Goal: Information Seeking & Learning: Understand process/instructions

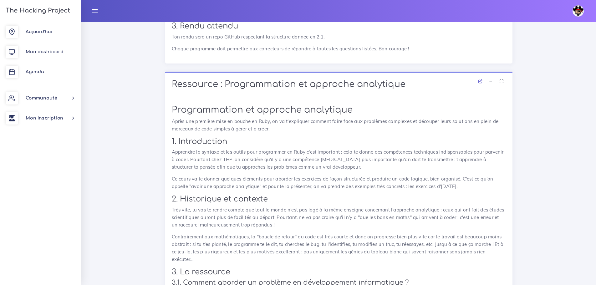
scroll to position [814, 0]
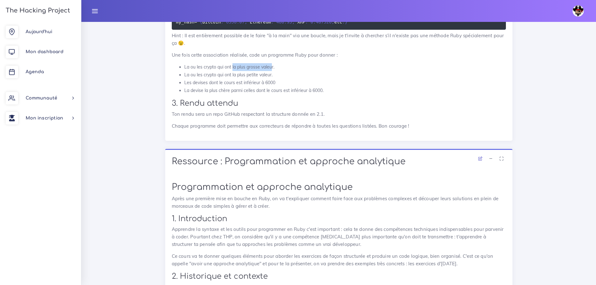
drag, startPoint x: 270, startPoint y: 83, endPoint x: 233, endPoint y: 83, distance: 37.6
click at [233, 71] on li "La ou les crypto qui ont la plus grosse valeur." at bounding box center [345, 67] width 322 height 8
copy li "la plus grosse valeu"
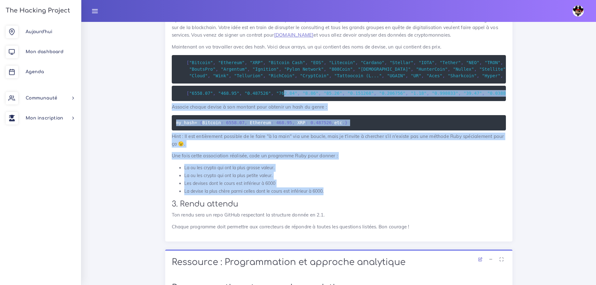
scroll to position [626, 0]
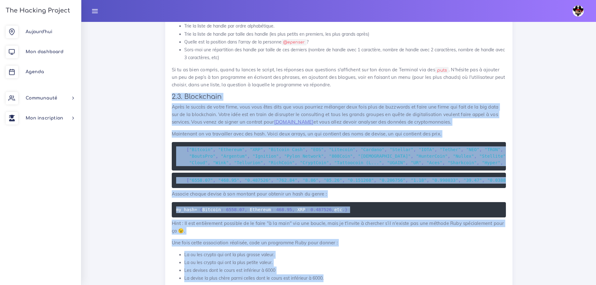
drag, startPoint x: 322, startPoint y: 166, endPoint x: 172, endPoint y: 100, distance: 164.0
click at [172, 100] on div "Data scientist Tu vas effectuer le projet du jour : manipuler de la donnée 1. I…" at bounding box center [339, 29] width 334 height 577
copy div "1.7. Loremipsum Dolor si ametco ad elits doeiu, temp inci utla etdo mag aliq en…"
click at [404, 218] on pre "my_hash = { Bitcoin : 6558.07 , Ethereum : 468.95 , XRP : 0.487526 , etc . }" at bounding box center [339, 209] width 334 height 15
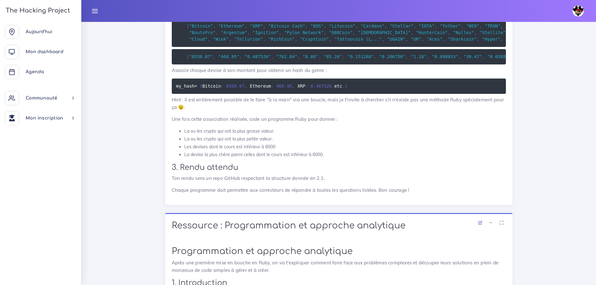
scroll to position [752, 0]
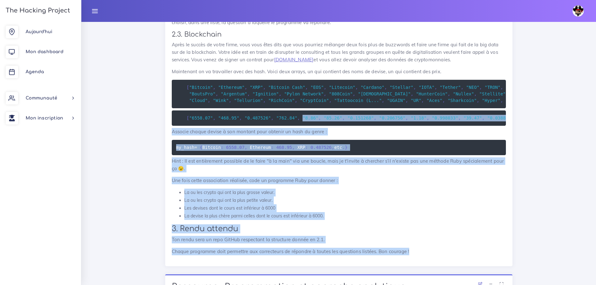
scroll to position [658, 0]
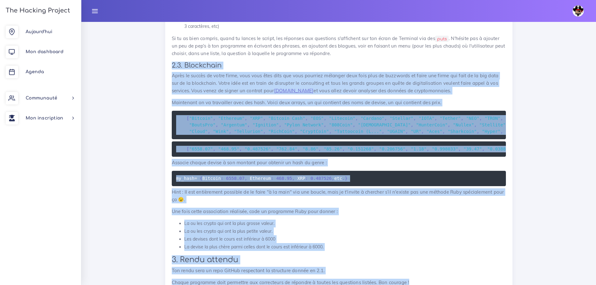
drag, startPoint x: 415, startPoint y: 203, endPoint x: 171, endPoint y: 64, distance: 280.6
click at [171, 64] on div "Data scientist Tu vas effectuer le projet du jour : manipuler de la donnée 1. I…" at bounding box center [338, 0] width 347 height 594
copy div "1.7. Loremipsum Dolor si ametco ad elits doeiu, temp inci utla etdo mag aliq en…"
click at [477, 134] on span "," at bounding box center [478, 131] width 3 height 5
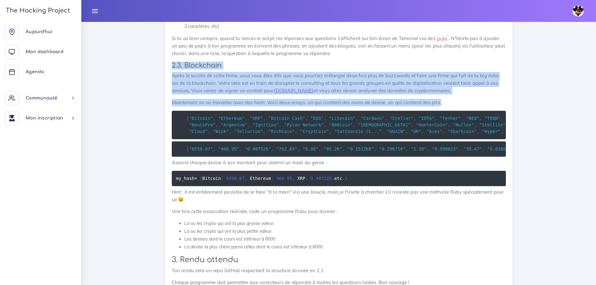
drag, startPoint x: 166, startPoint y: 69, endPoint x: 443, endPoint y: 107, distance: 279.4
click at [443, 107] on div "Data scientist Tu vas effectuer le projet du jour : manipuler de la donnée 1. I…" at bounding box center [338, 0] width 347 height 594
copy div "2.3. Blockchain Après le succès de votre firme, vous vous êtes dits que vous po…"
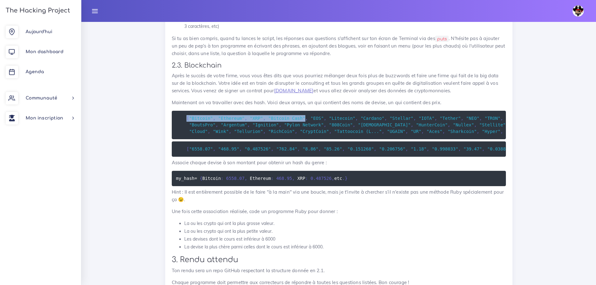
drag, startPoint x: 186, startPoint y: 121, endPoint x: 293, endPoint y: 124, distance: 107.4
copy code "[ "Bitcoin" , "Ethereum" , "XRP" , "Bitcoin Cash""
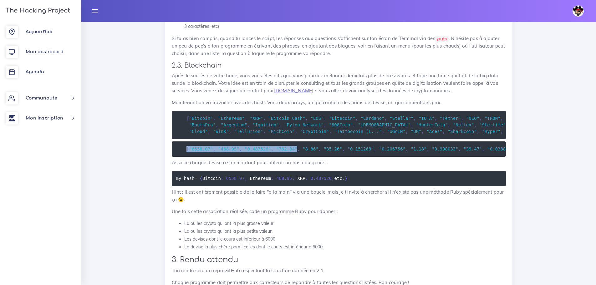
drag, startPoint x: 187, startPoint y: 157, endPoint x: 287, endPoint y: 158, distance: 99.9
copy code "[ "6558.07" , "468.95" , "0.487526" , "762.84""
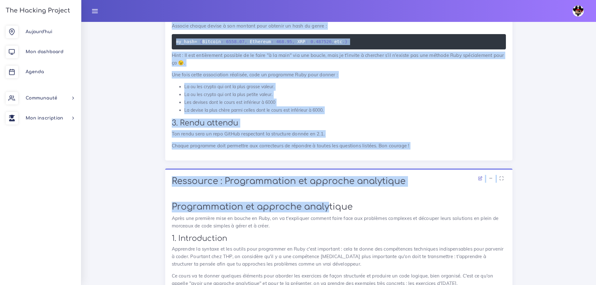
scroll to position [814, 0]
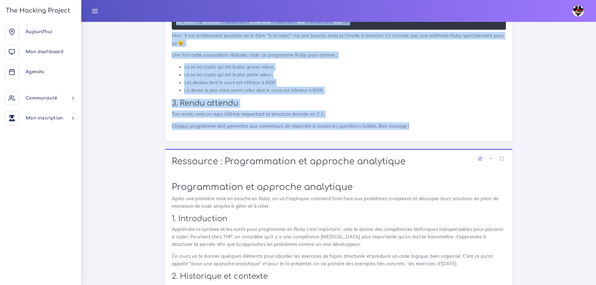
drag, startPoint x: 169, startPoint y: 178, endPoint x: 416, endPoint y: 146, distance: 249.1
copy div "Associe chaque devise à son montant pour obtenir un hash du genre : my_hash = {…"
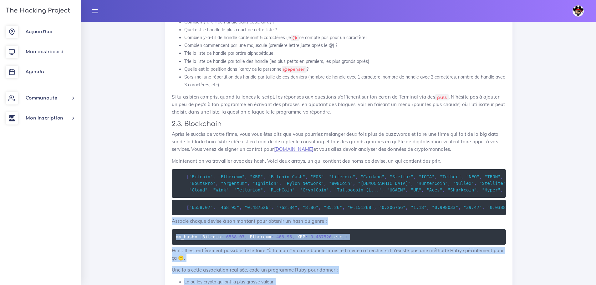
scroll to position [595, 0]
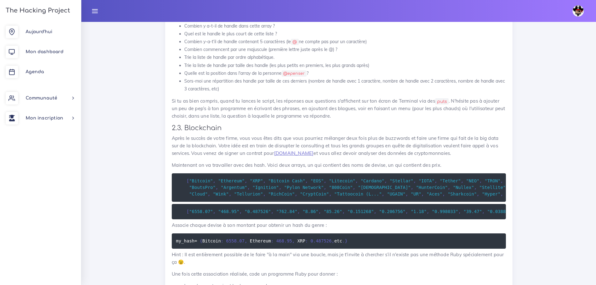
click at [256, 149] on p "Après le succès de votre firme, vous vous êtes dits que vous pourriez mélanger …" at bounding box center [339, 146] width 334 height 23
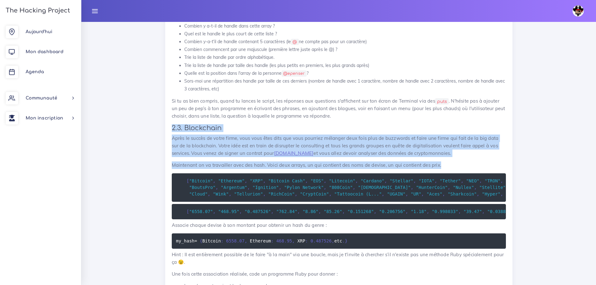
drag, startPoint x: 168, startPoint y: 131, endPoint x: 451, endPoint y: 173, distance: 286.1
click at [451, 173] on div "Data scientist Tu vas effectuer le projet du jour : manipuler de la donnée 1. I…" at bounding box center [338, 63] width 347 height 594
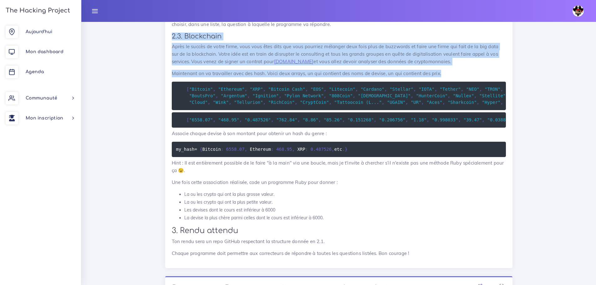
scroll to position [689, 0]
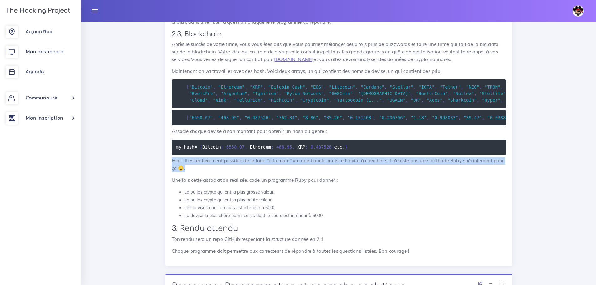
drag, startPoint x: 170, startPoint y: 175, endPoint x: 197, endPoint y: 183, distance: 27.5
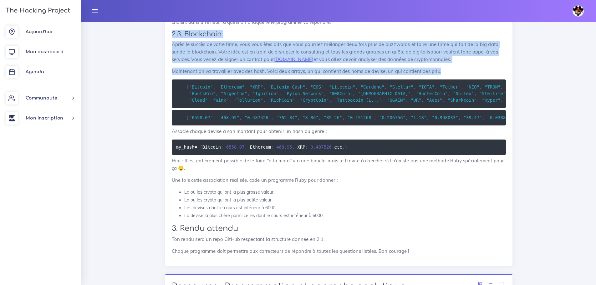
drag, startPoint x: 170, startPoint y: 37, endPoint x: 472, endPoint y: 72, distance: 304.4
copy div "2.3. Blockchain Après le succès de votre firme, vous vous êtes dits que vous po…"
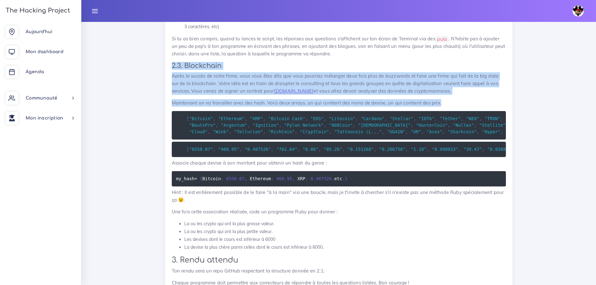
scroll to position [658, 0]
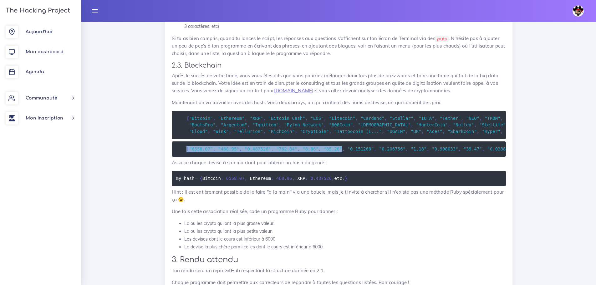
drag, startPoint x: 185, startPoint y: 157, endPoint x: 328, endPoint y: 159, distance: 142.7
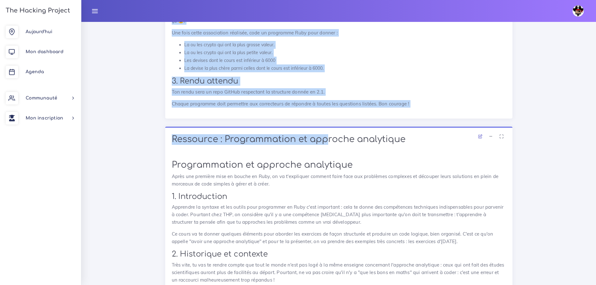
scroll to position [783, 0]
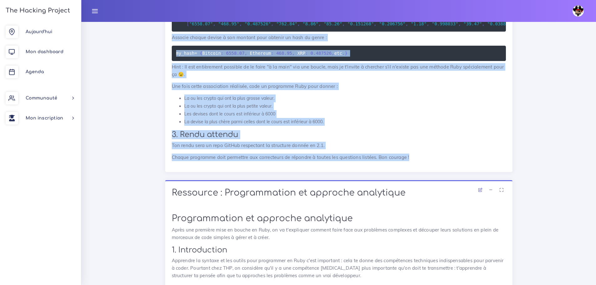
drag, startPoint x: 167, startPoint y: 176, endPoint x: 413, endPoint y: 170, distance: 246.4
copy div "Associe chaque devise à son montant pour obtenir un hash du genre : my_hash = {…"
click at [398, 78] on p "Hint : Il est entièrement possible de le faire "à la main" via une boucle, mais…" at bounding box center [339, 70] width 334 height 15
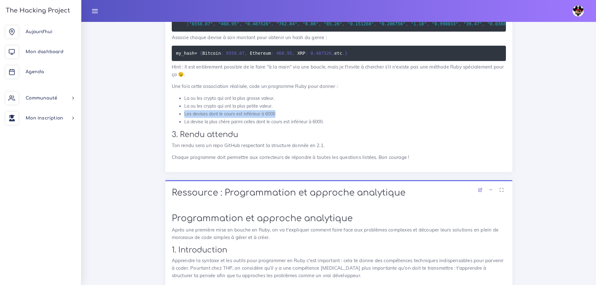
drag, startPoint x: 283, startPoint y: 128, endPoint x: 182, endPoint y: 131, distance: 101.1
click at [182, 126] on ul "La ou les crypto qui ont la plus grosse valeur. La ou les crypto qui ont la plu…" at bounding box center [339, 111] width 334 height 32
